Goal: Task Accomplishment & Management: Complete application form

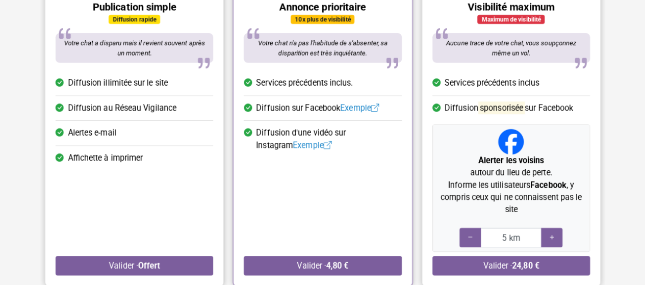
scroll to position [155, 0]
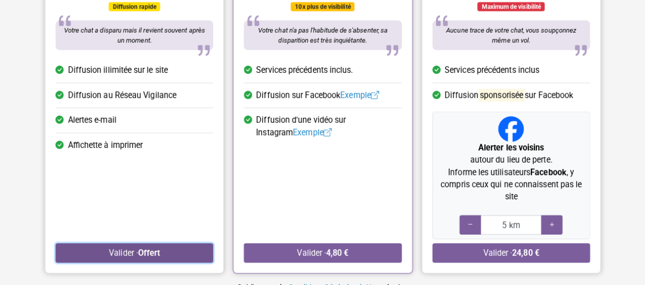
click at [185, 248] on button "Valider · Offert" at bounding box center [135, 252] width 158 height 19
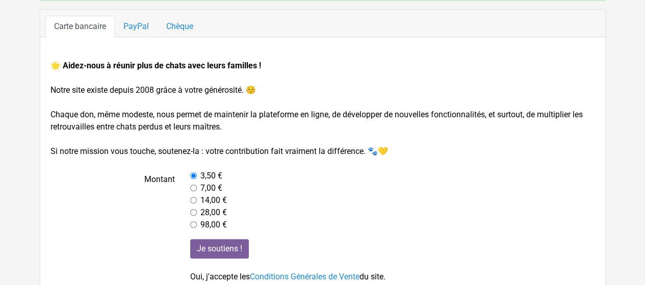
scroll to position [152, 0]
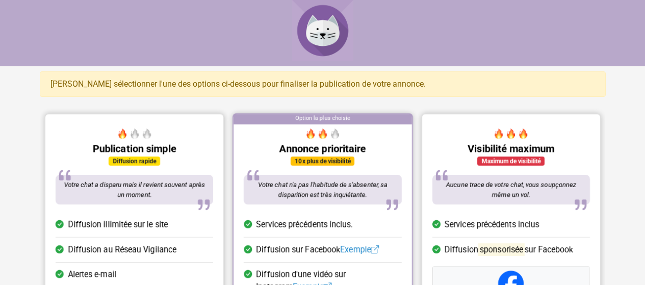
scroll to position [155, 0]
